Goal: Navigation & Orientation: Find specific page/section

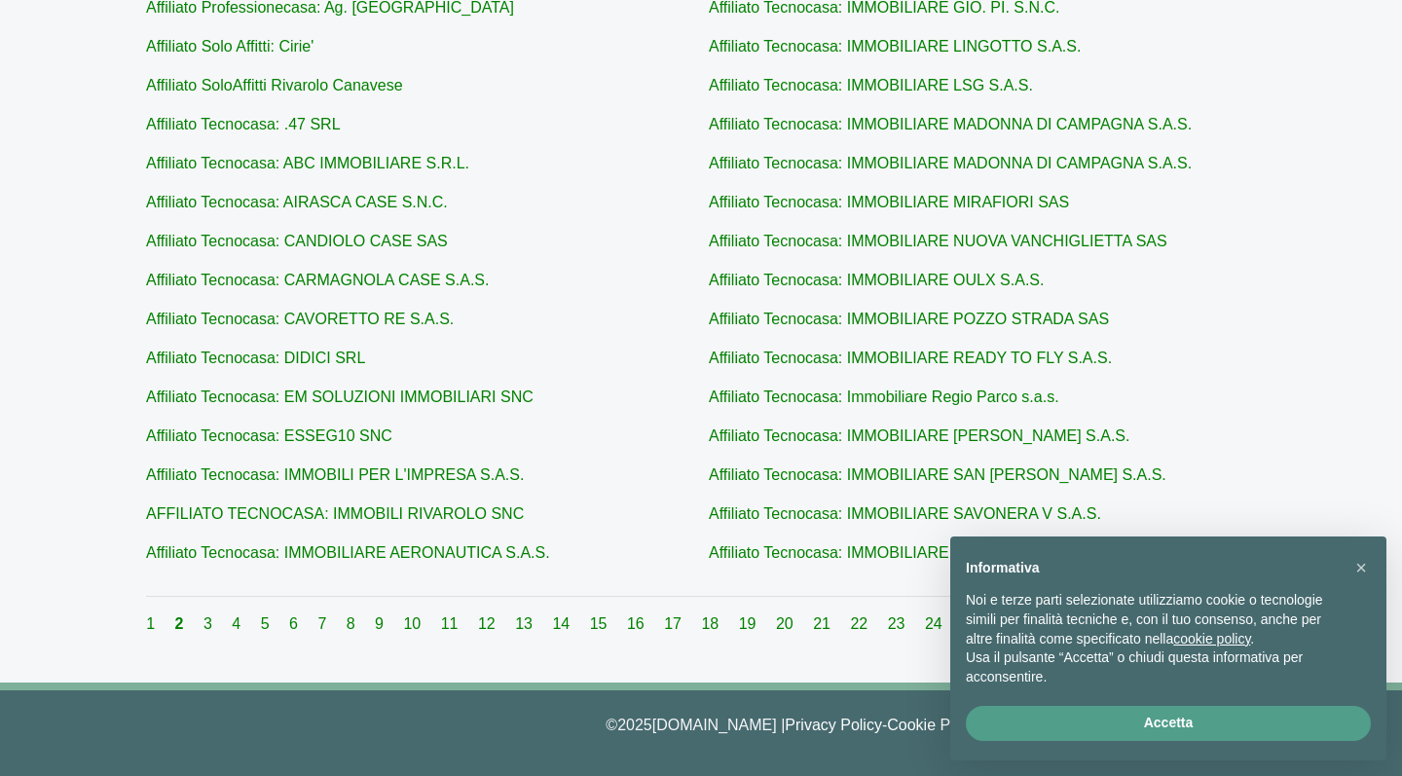
scroll to position [668, 0]
click at [212, 626] on link "3" at bounding box center [210, 624] width 13 height 17
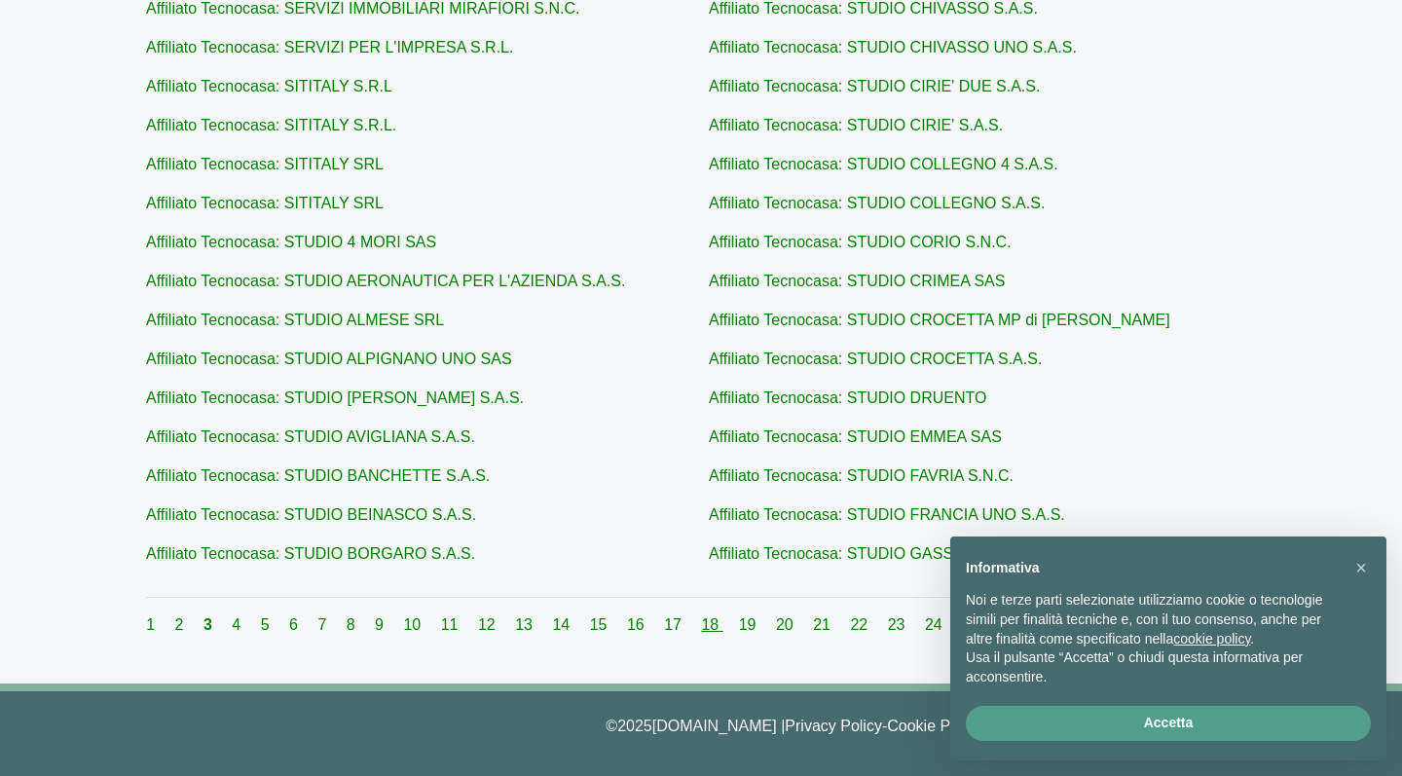
click at [703, 624] on link "18" at bounding box center [711, 624] width 21 height 17
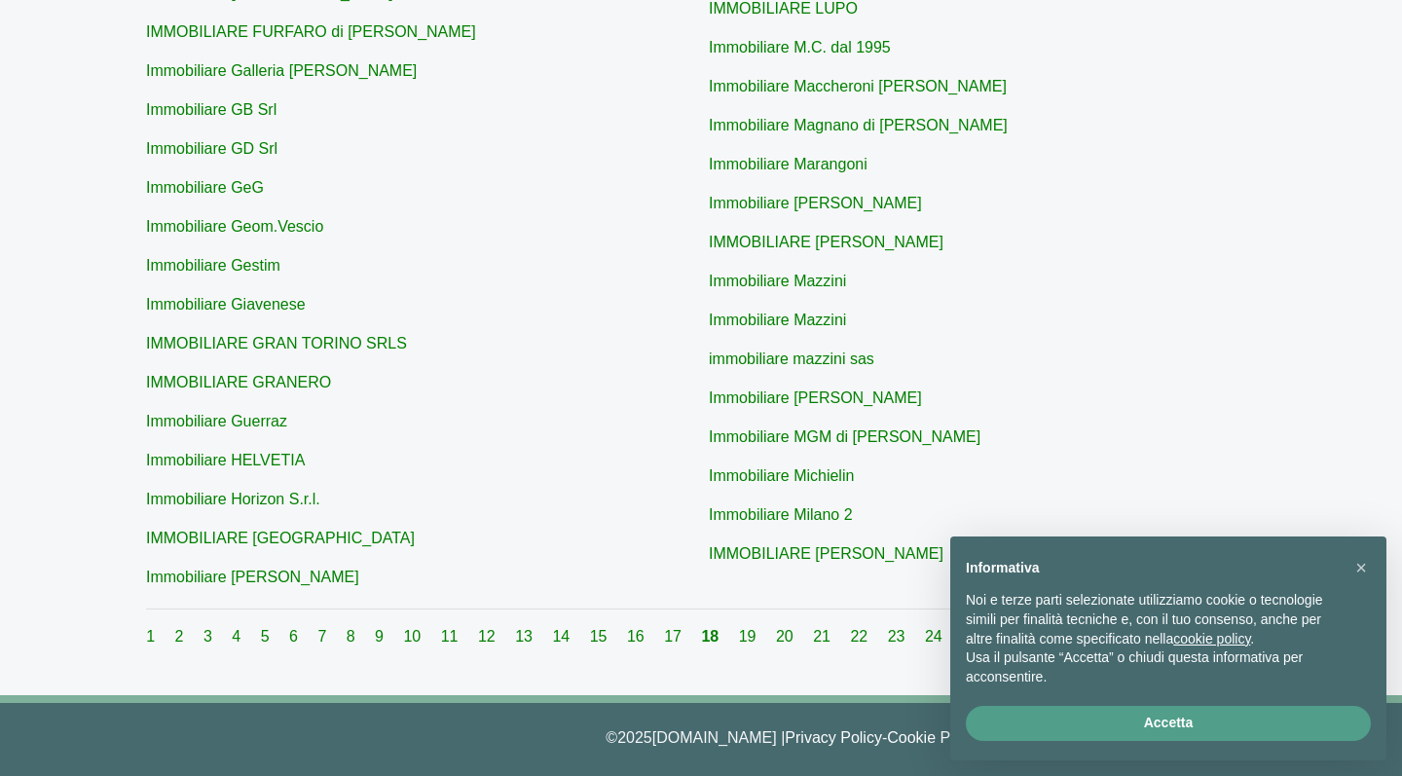
click at [904, 631] on div "1 2 3 4 5 6 7 8 9 10 11 12 13 14 15 16 17 18 19 20 21 22 23 24 25 26 27 28 29 3…" at bounding box center [701, 636] width 1110 height 23
click at [894, 636] on link "23" at bounding box center [898, 636] width 21 height 17
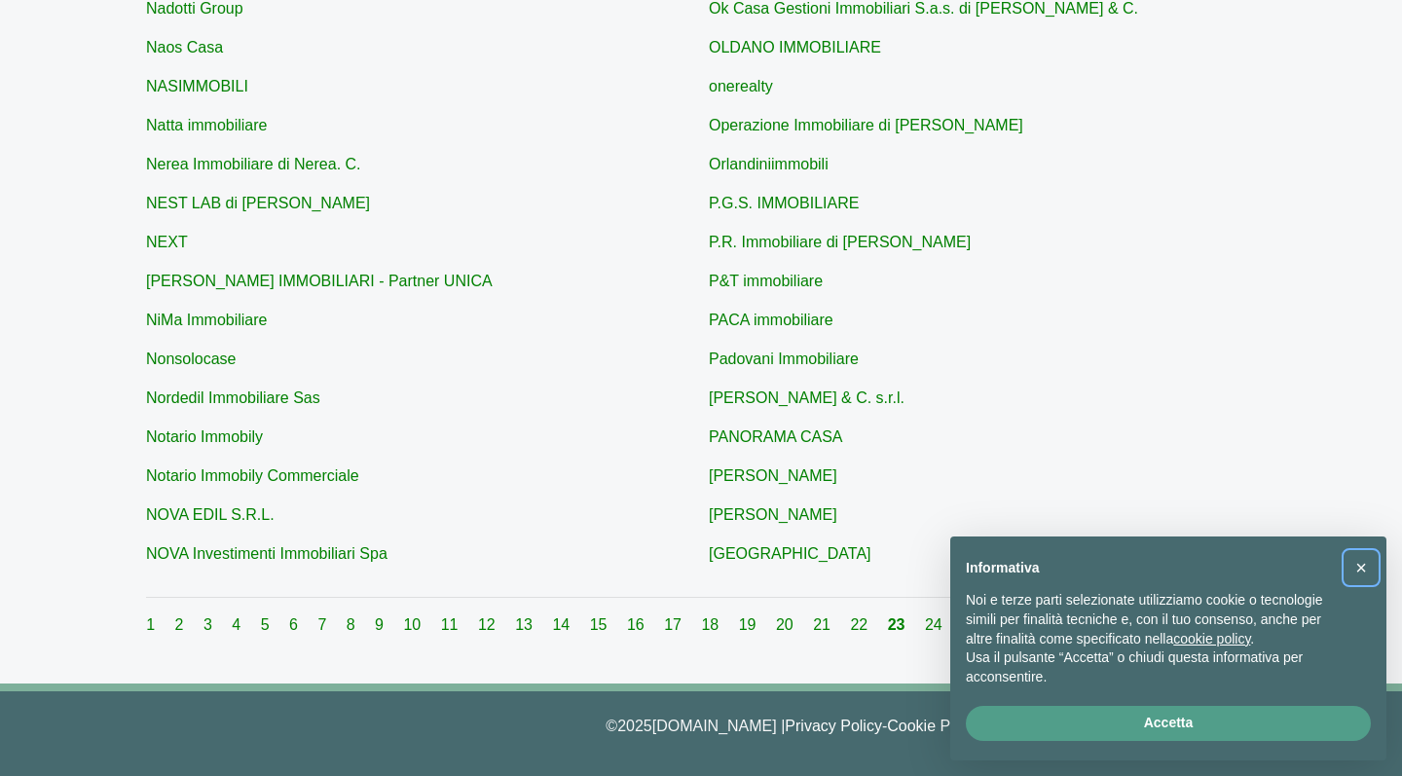
click at [1360, 570] on span "×" at bounding box center [1361, 567] width 12 height 21
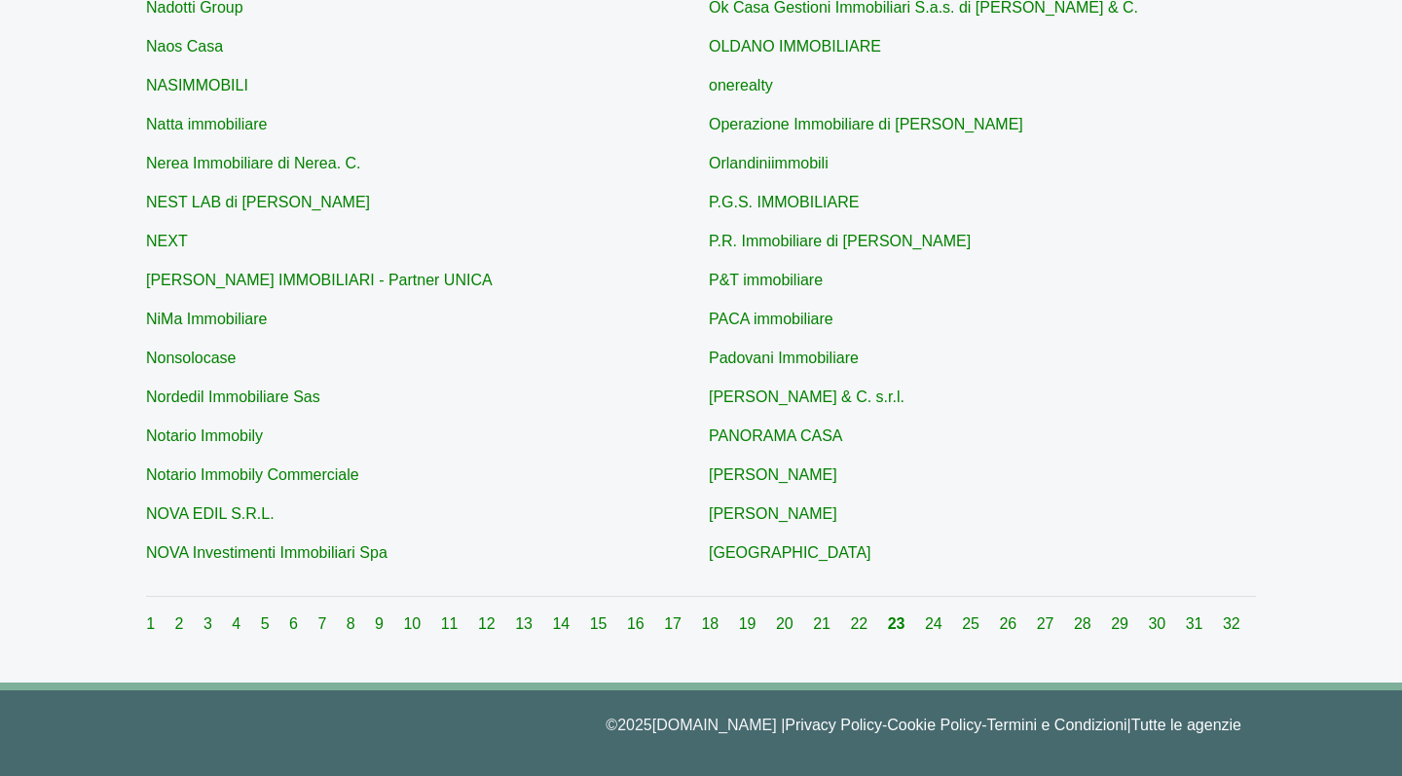
scroll to position [668, 0]
click at [852, 622] on link "22" at bounding box center [860, 624] width 21 height 17
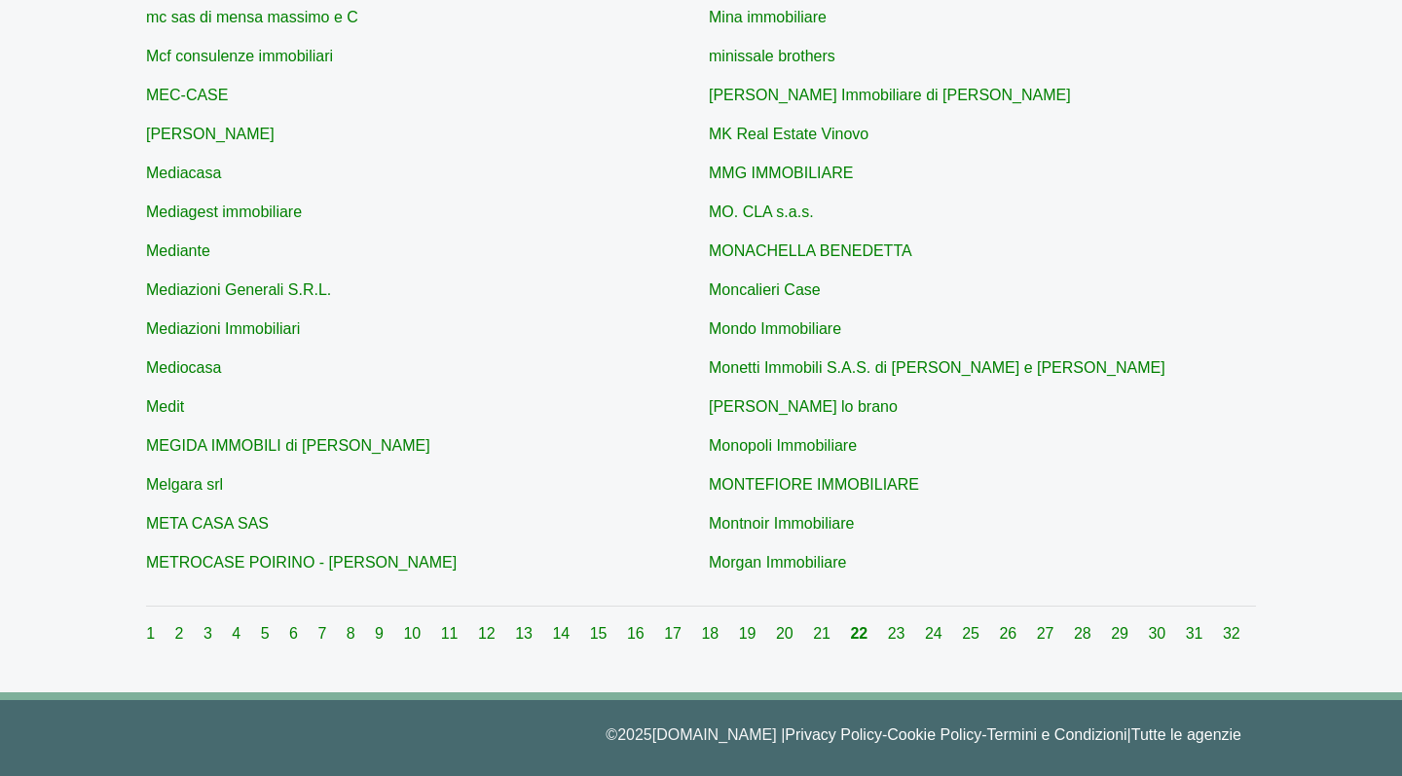
scroll to position [657, 0]
